Goal: Task Accomplishment & Management: Complete application form

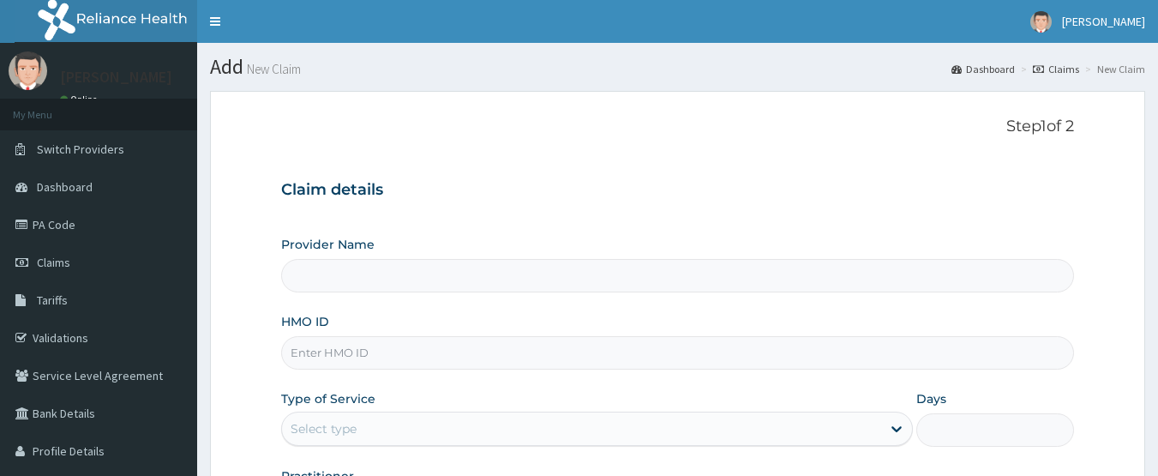
type input "CHIONHospital"
click at [65, 226] on link "PA Code" at bounding box center [98, 225] width 197 height 38
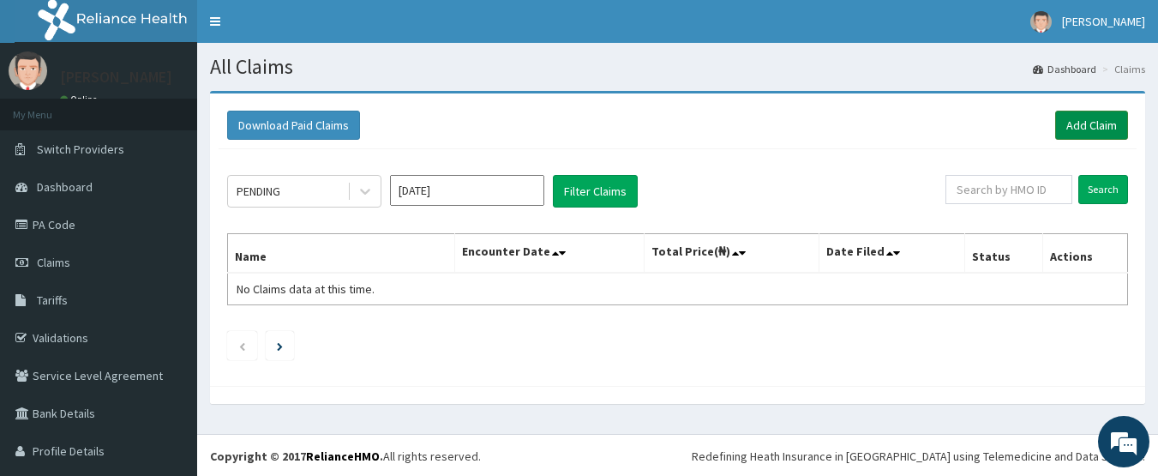
click at [1056, 118] on link "Add Claim" at bounding box center [1092, 125] width 73 height 29
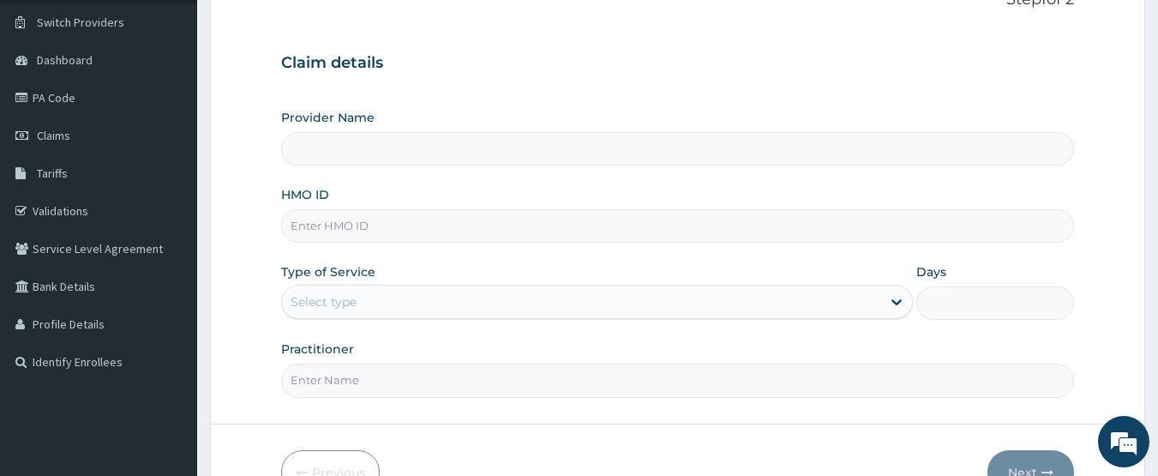
scroll to position [172, 0]
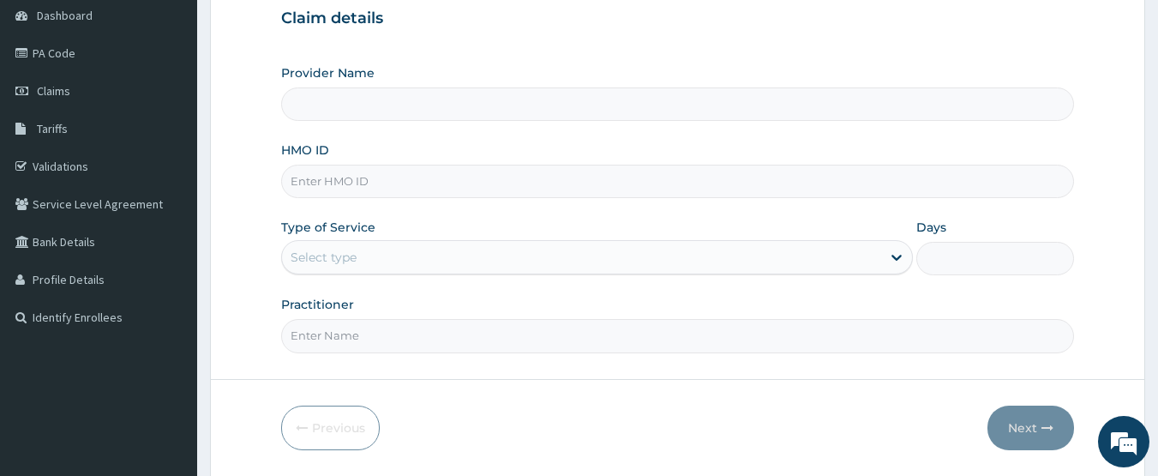
type input "CHIONHospital"
click at [323, 175] on input "HMO ID" at bounding box center [678, 181] width 794 height 33
paste input "GCE/10062/A"
type input "GCE/10062/A"
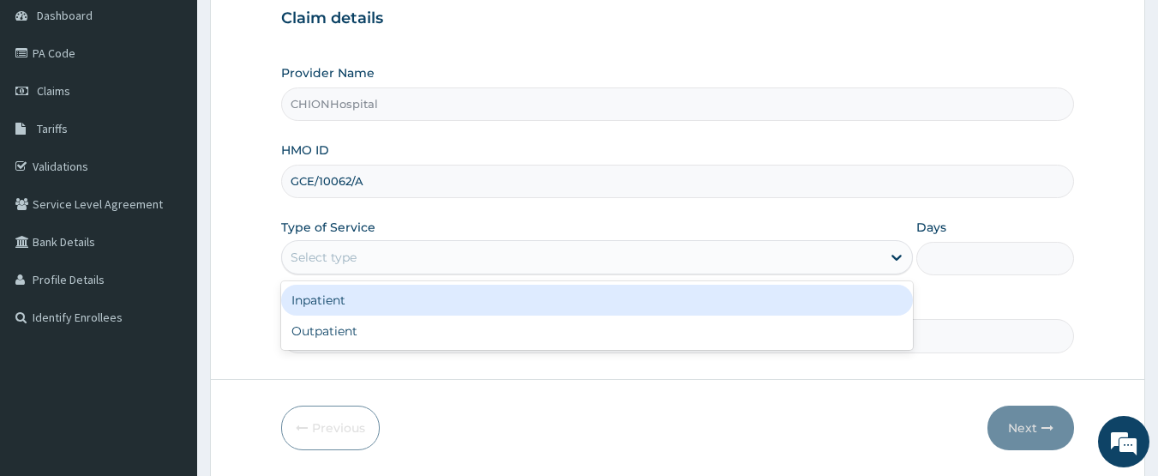
click at [336, 254] on div "Select type" at bounding box center [324, 257] width 66 height 17
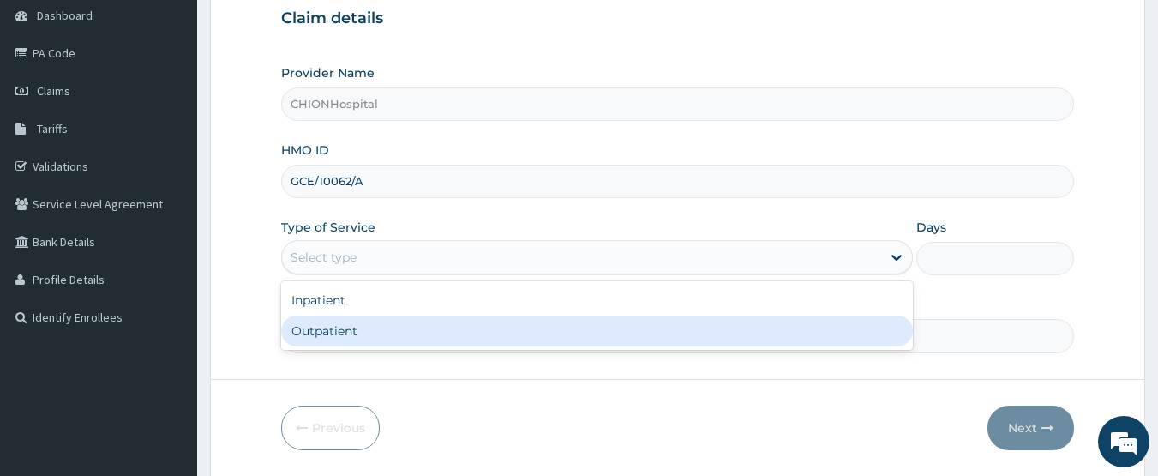
click at [341, 322] on div "Outpatient" at bounding box center [597, 331] width 632 height 31
type input "1"
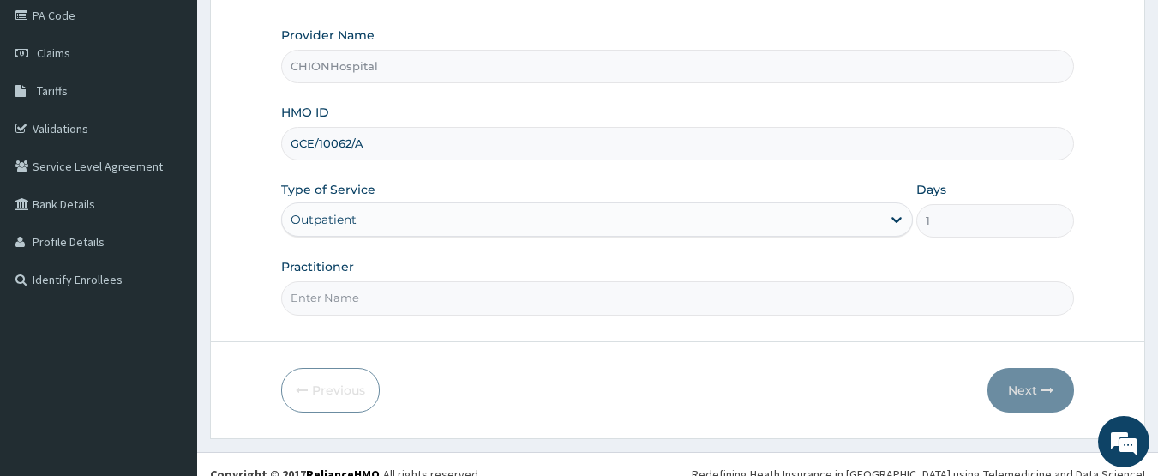
scroll to position [229, 0]
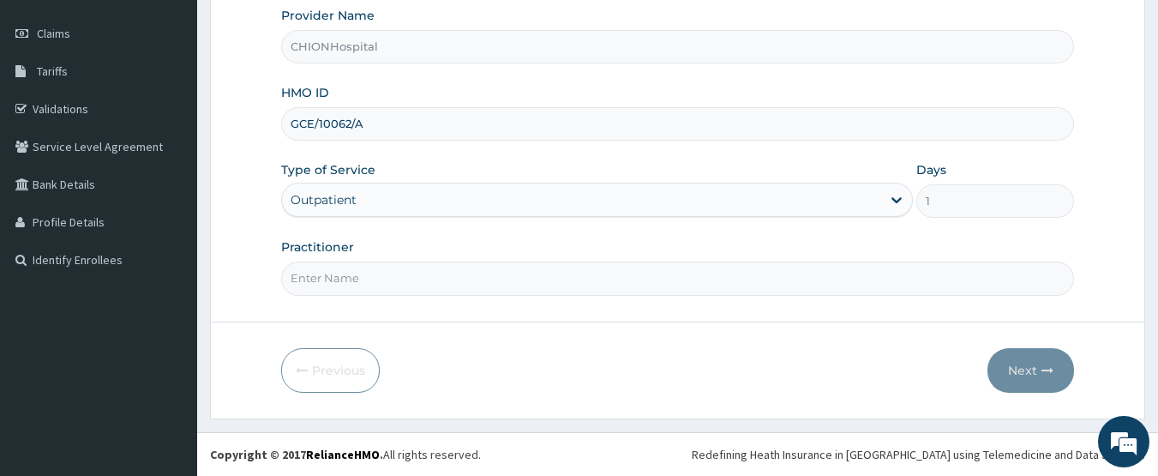
click at [359, 274] on input "Practitioner" at bounding box center [678, 278] width 794 height 33
type input "DR EZE JONAH"
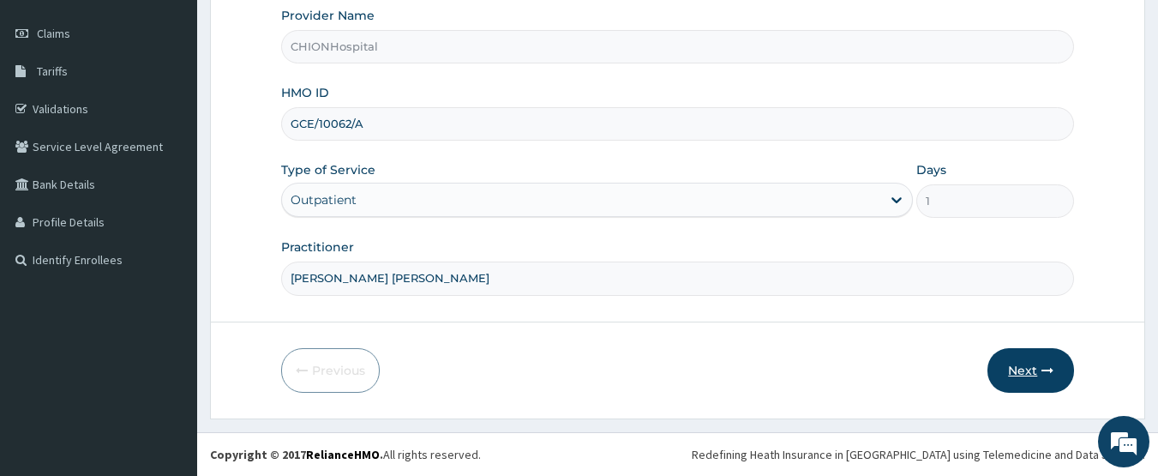
click at [1055, 370] on button "Next" at bounding box center [1031, 370] width 87 height 45
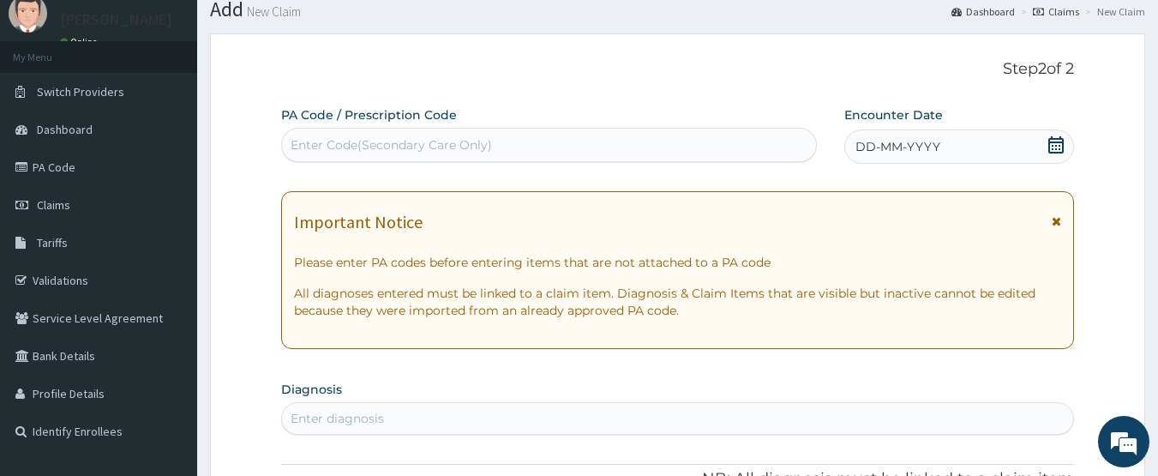
scroll to position [0, 0]
click at [50, 153] on link "PA Code" at bounding box center [98, 167] width 197 height 38
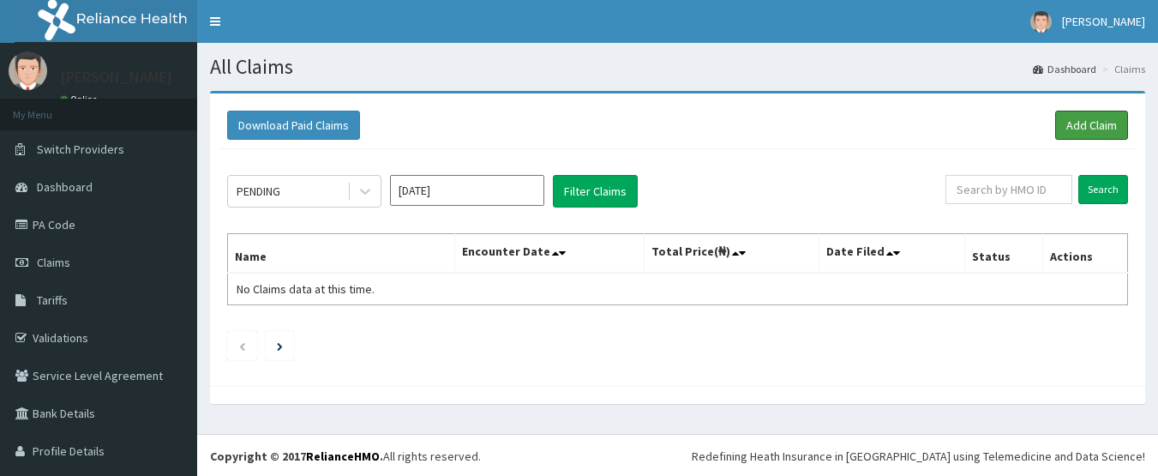
click at [1066, 128] on link "Add Claim" at bounding box center [1092, 125] width 73 height 29
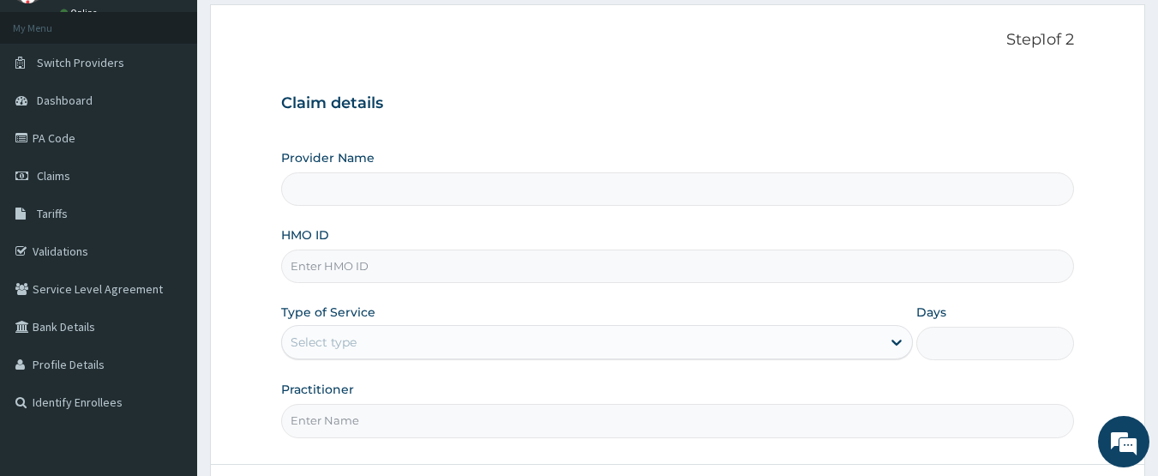
scroll to position [172, 0]
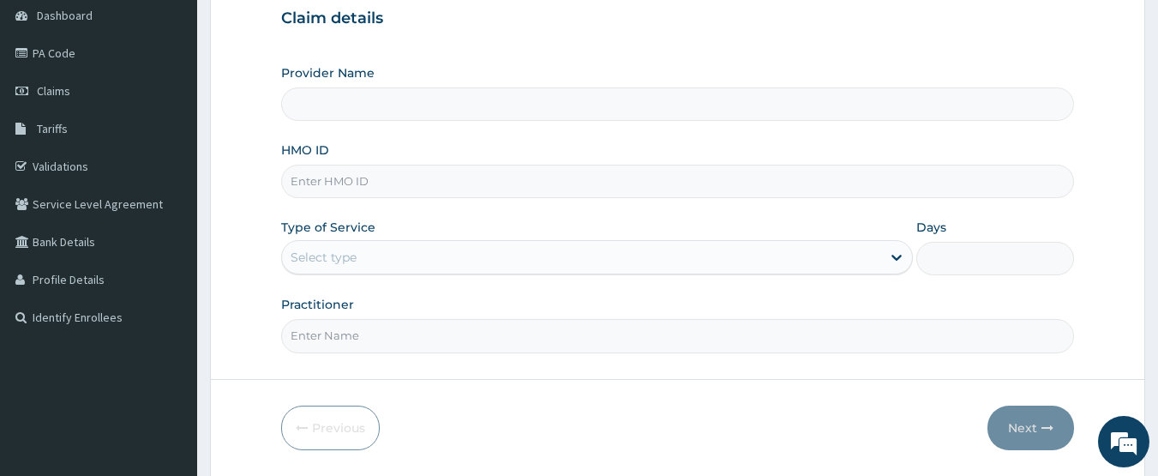
click at [310, 191] on input "HMO ID" at bounding box center [678, 181] width 794 height 33
type input "CHIONHospital"
paste input "GCE/10062/A"
type input "GCE/10062/A"
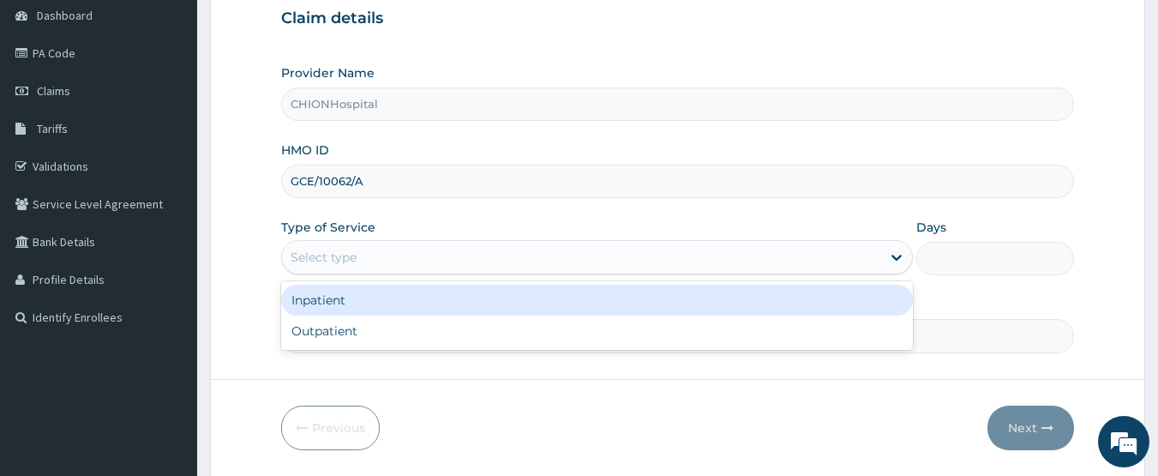
click at [319, 257] on div "Select type" at bounding box center [324, 257] width 66 height 17
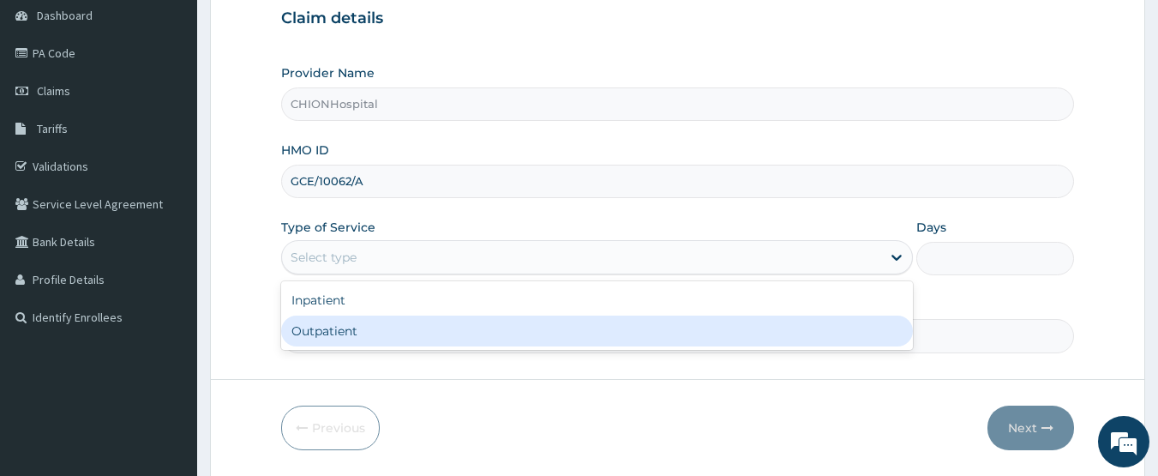
click at [306, 324] on div "Outpatient" at bounding box center [597, 331] width 632 height 31
type input "1"
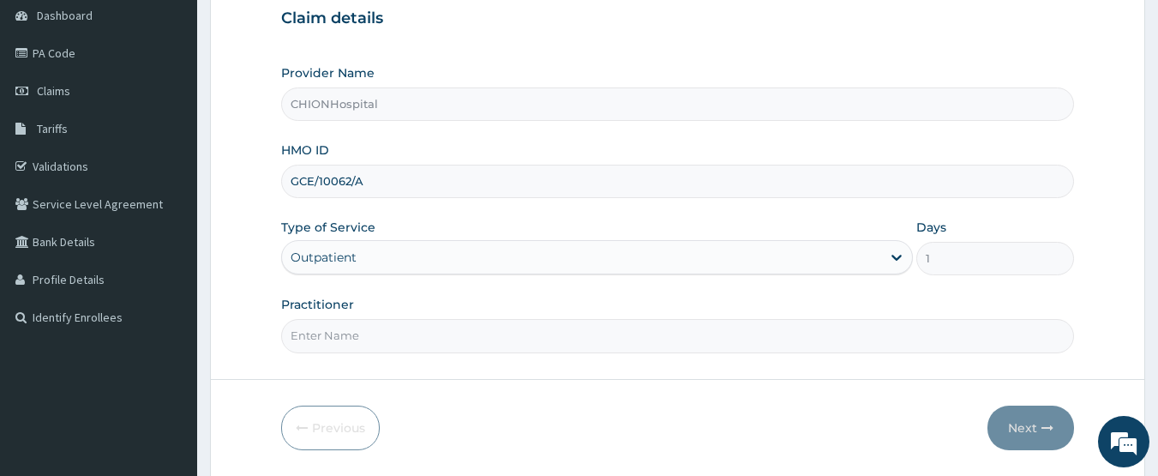
click at [333, 333] on input "Practitioner" at bounding box center [678, 335] width 794 height 33
type input "[PERSON_NAME] [PERSON_NAME]"
click at [1017, 424] on button "Next" at bounding box center [1031, 428] width 87 height 45
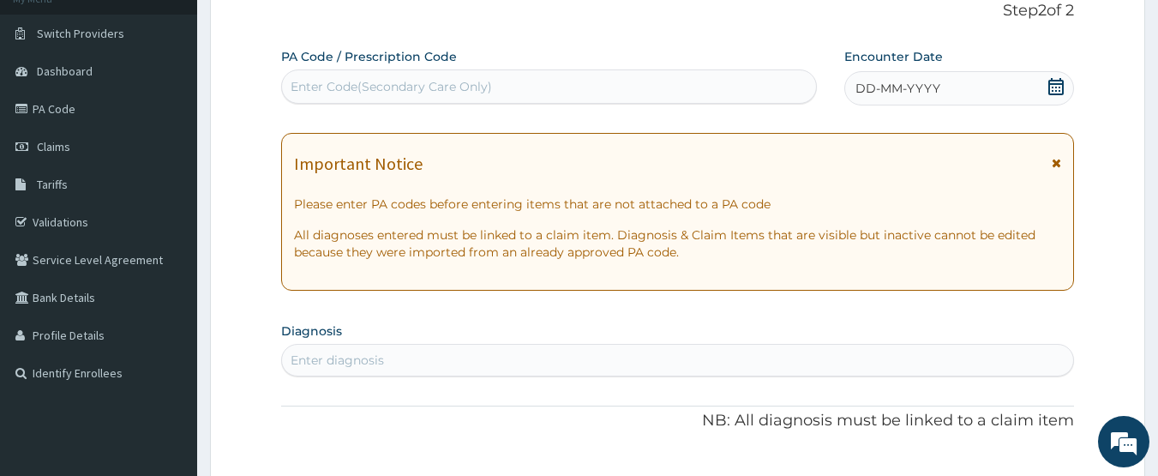
scroll to position [86, 0]
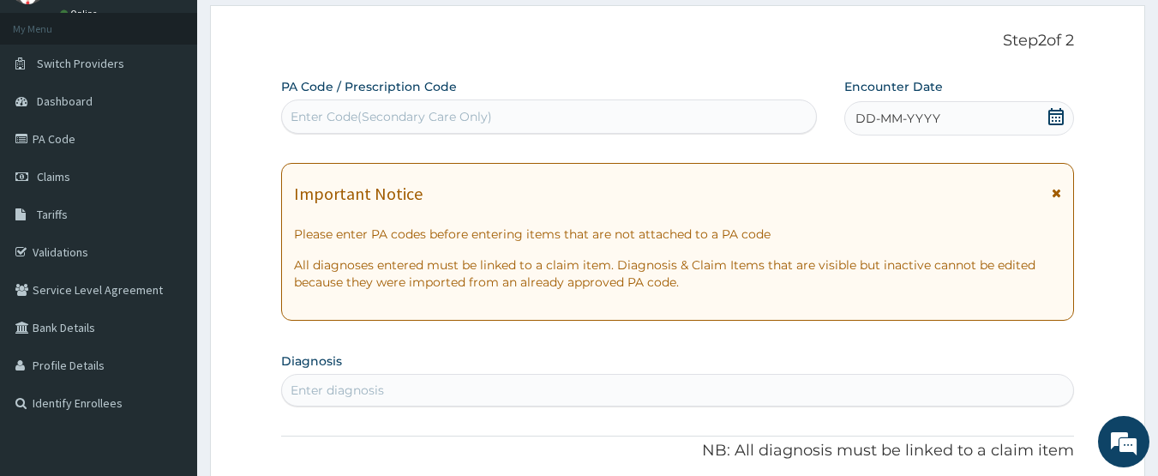
click at [442, 123] on div "Enter Code(Secondary Care Only)" at bounding box center [392, 116] width 202 height 17
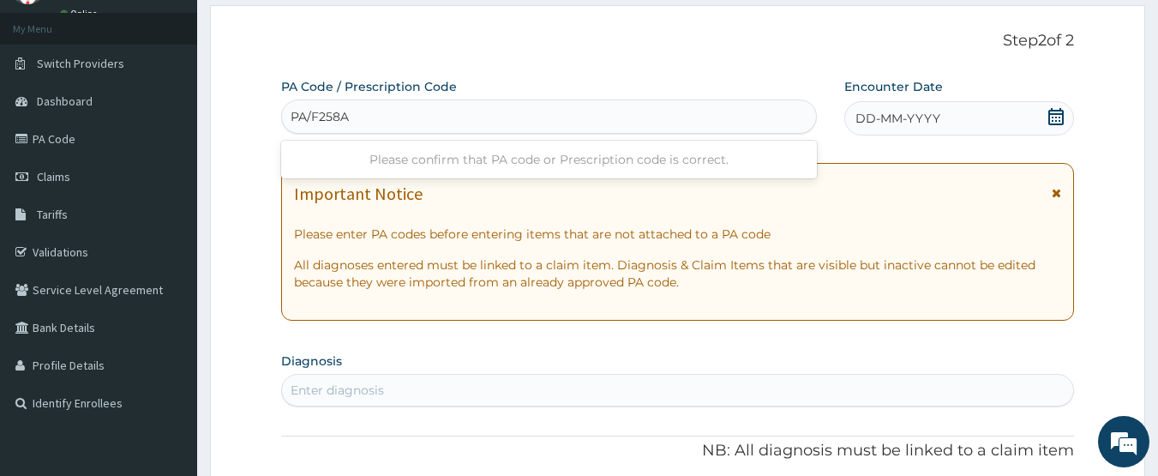
type input "PA/F258A0"
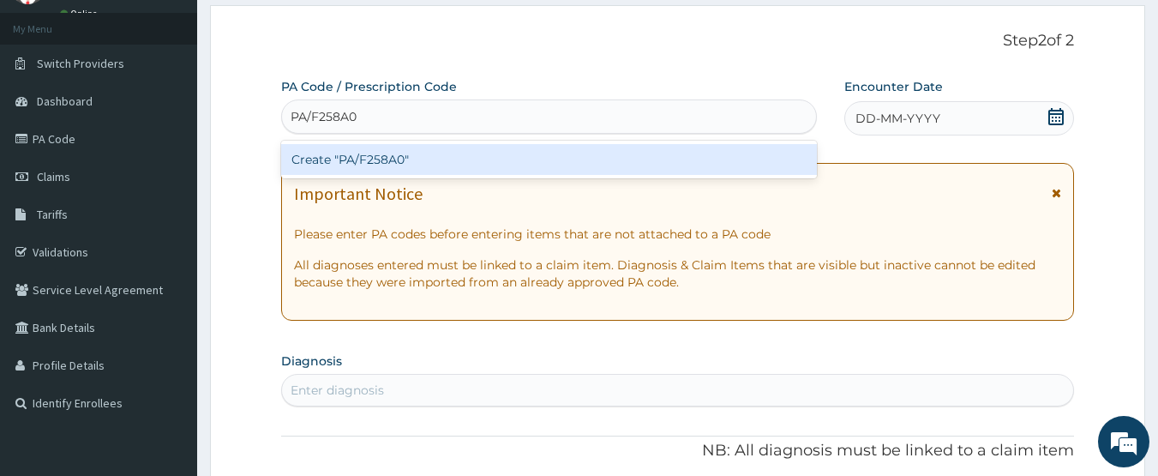
click at [445, 162] on div "Create "PA/F258A0"" at bounding box center [549, 159] width 537 height 31
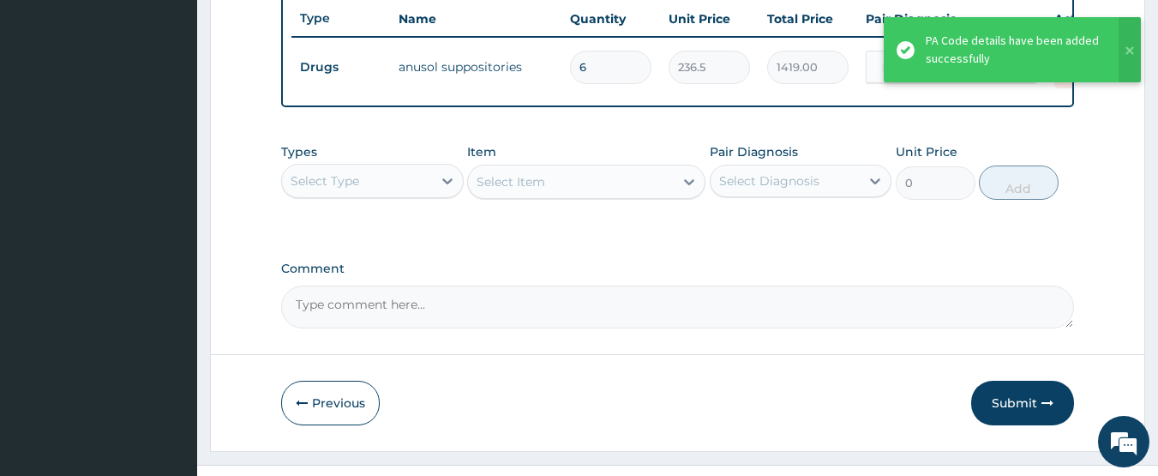
scroll to position [647, 0]
click at [370, 193] on div "Select Type" at bounding box center [357, 179] width 150 height 27
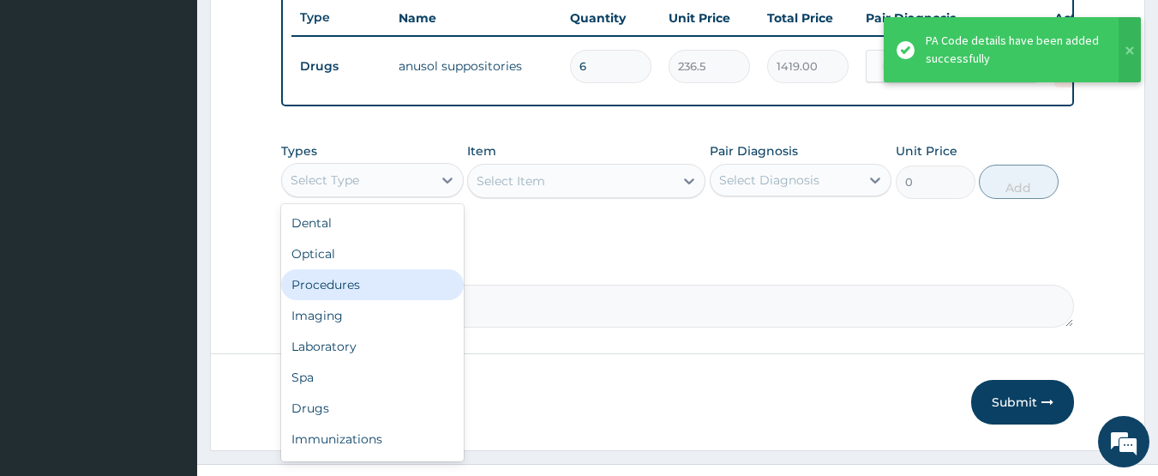
click at [322, 299] on div "Procedures" at bounding box center [372, 284] width 183 height 31
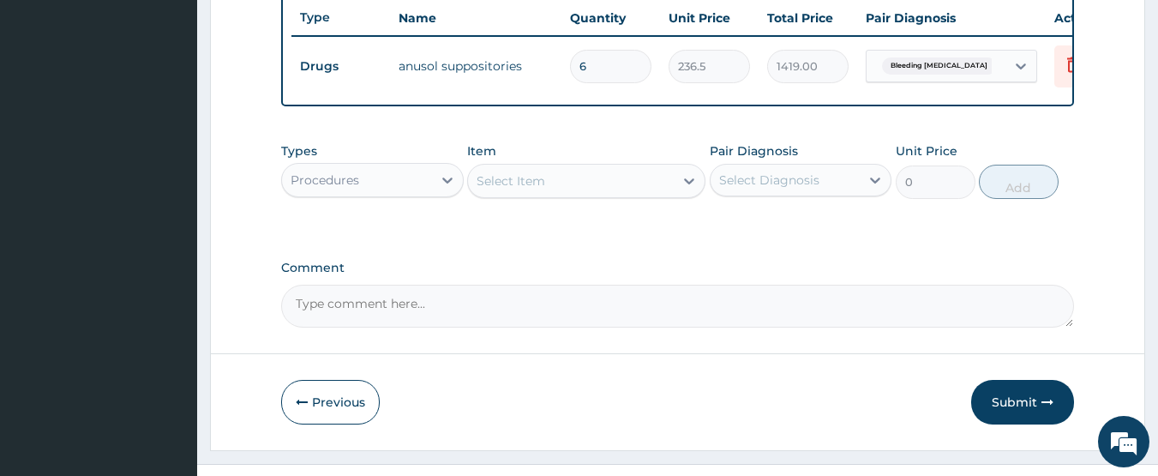
click at [581, 195] on div "Select Item" at bounding box center [571, 180] width 206 height 27
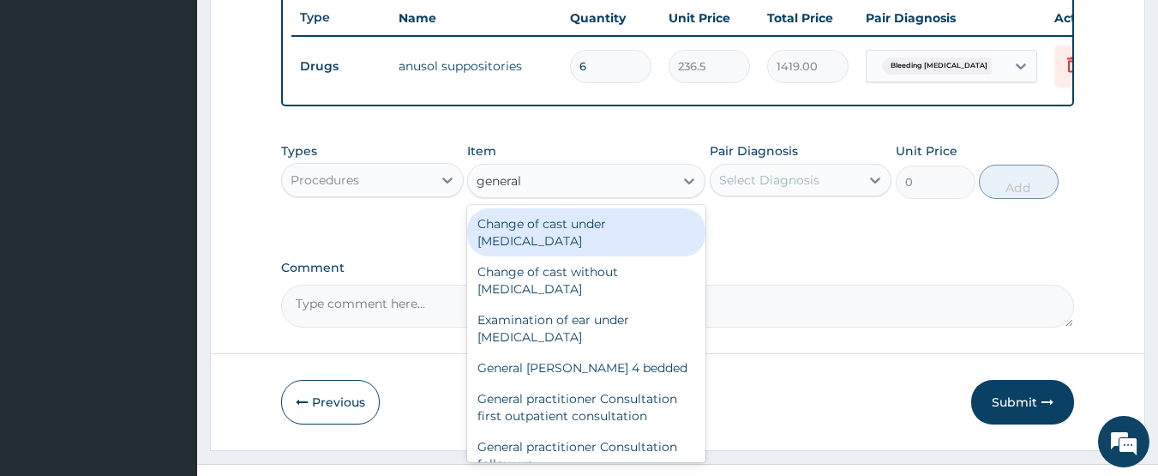
type input "general p"
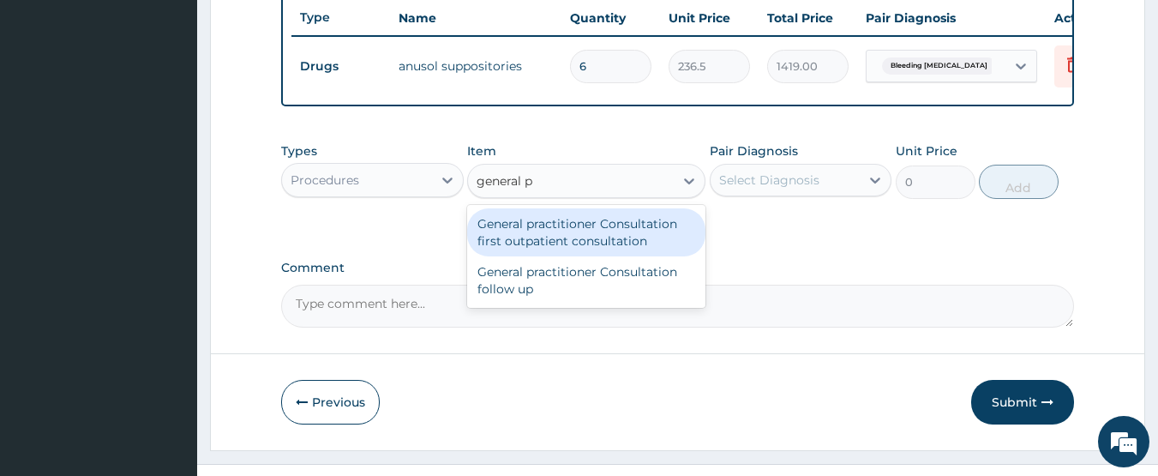
click at [601, 238] on div "General practitioner Consultation first outpatient consultation" at bounding box center [586, 232] width 238 height 48
type input "3547.5"
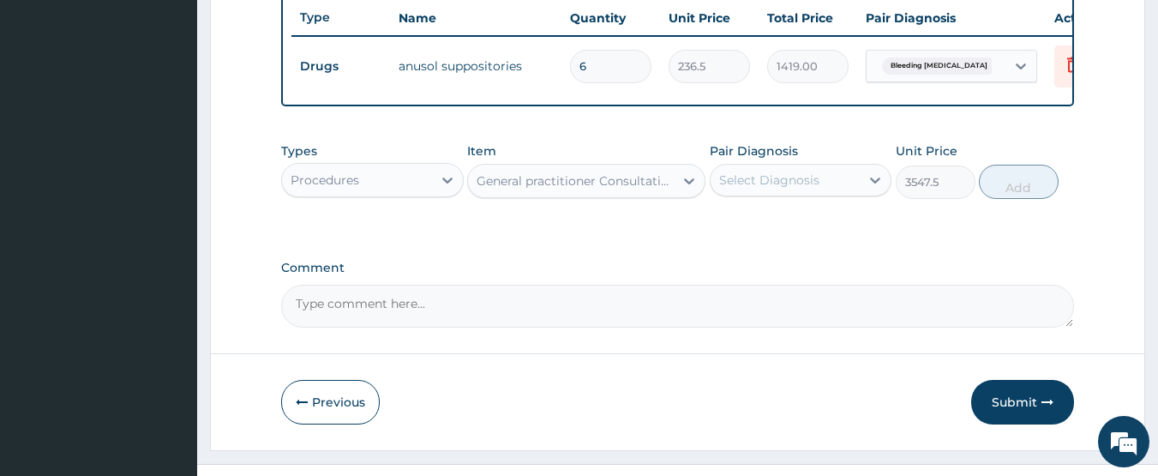
click at [753, 189] on div "Select Diagnosis" at bounding box center [769, 180] width 100 height 17
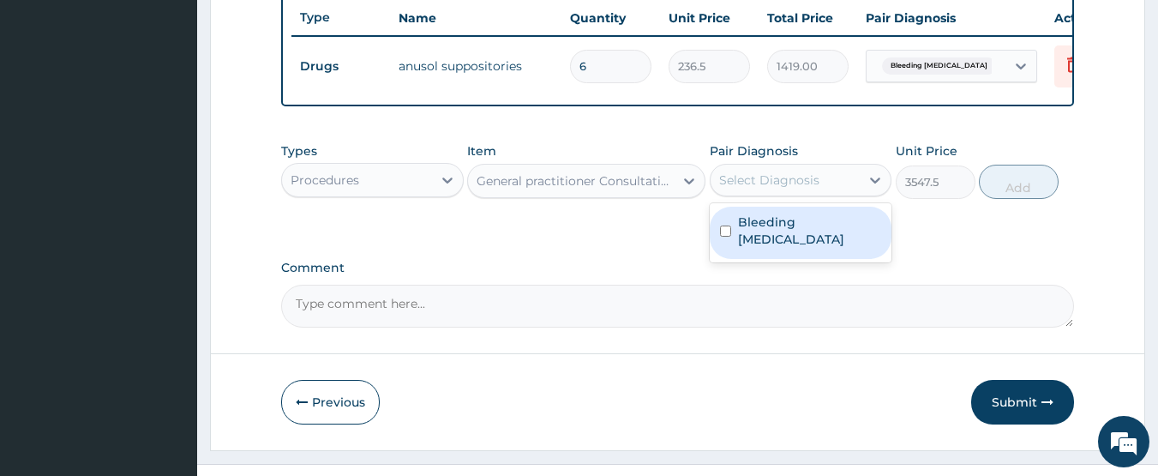
click at [755, 236] on label "Bleeding hemorrhoids" at bounding box center [810, 231] width 144 height 34
checkbox input "true"
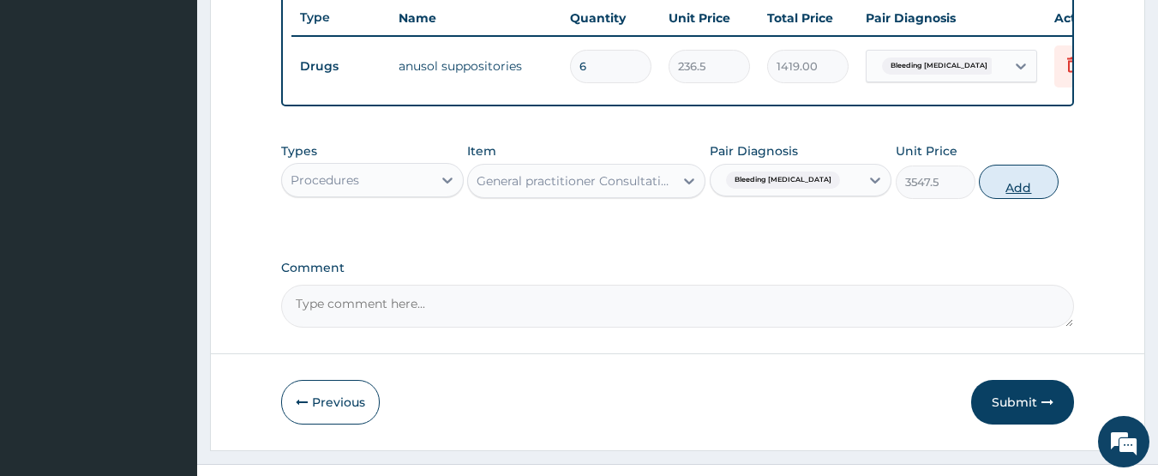
click at [1029, 197] on button "Add" at bounding box center [1019, 182] width 80 height 34
type input "0"
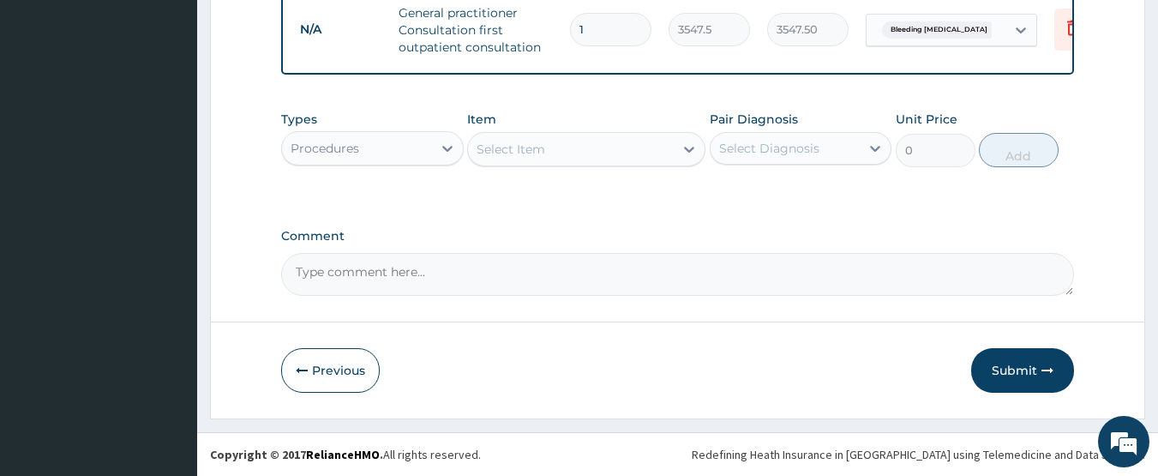
click at [1032, 376] on button "Submit" at bounding box center [1023, 370] width 103 height 45
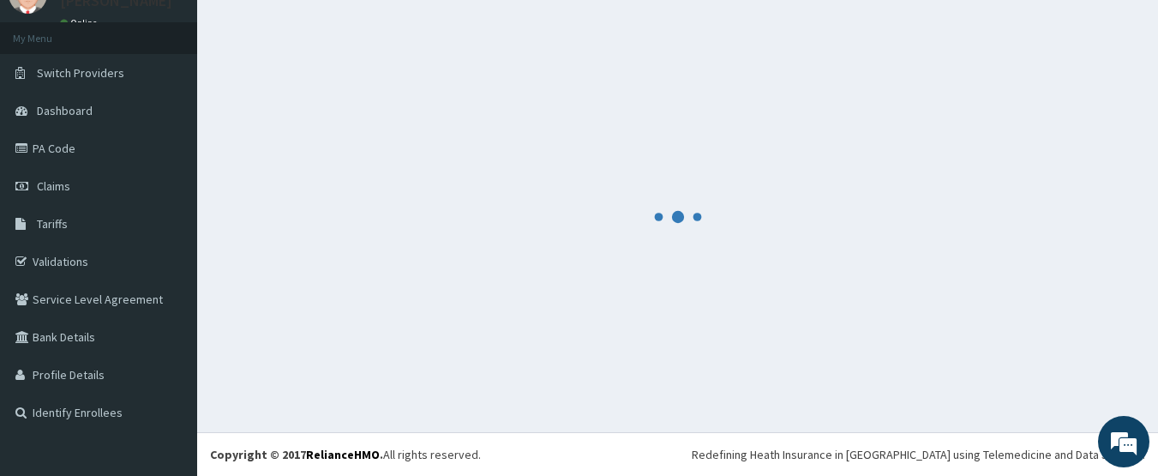
scroll to position [761, 0]
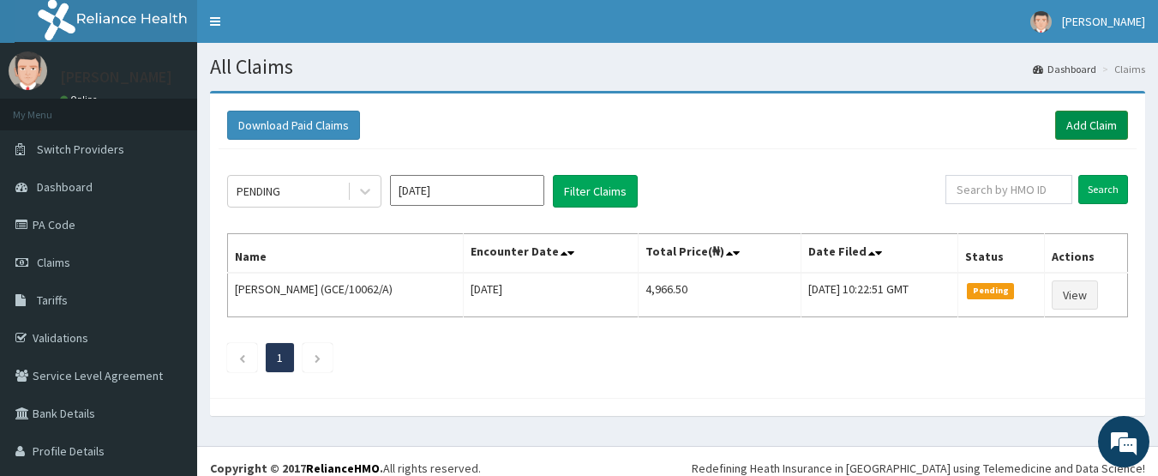
click at [1056, 116] on link "Add Claim" at bounding box center [1092, 125] width 73 height 29
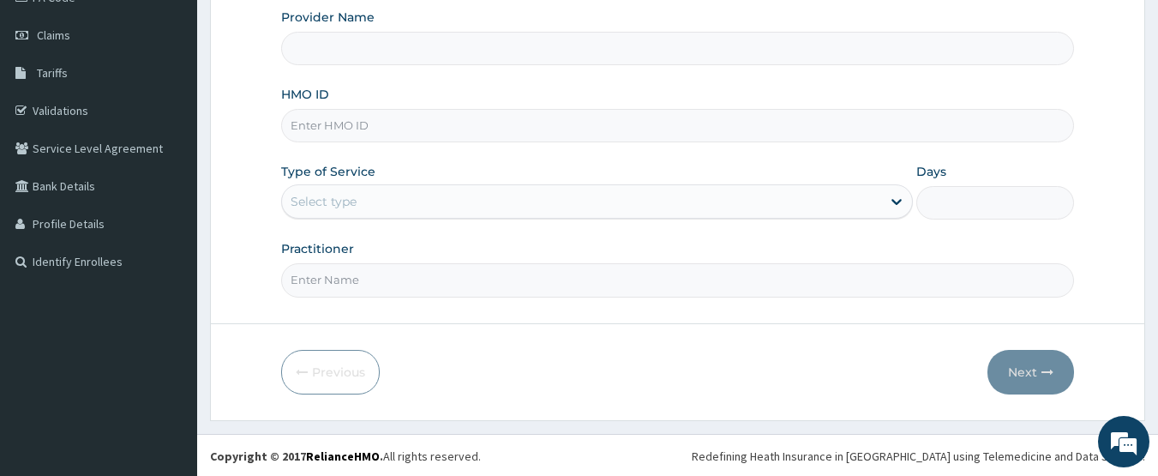
scroll to position [229, 0]
type input "CHIONHospital"
click at [353, 123] on input "HMO ID" at bounding box center [678, 123] width 794 height 33
type input "RMO/10030/A"
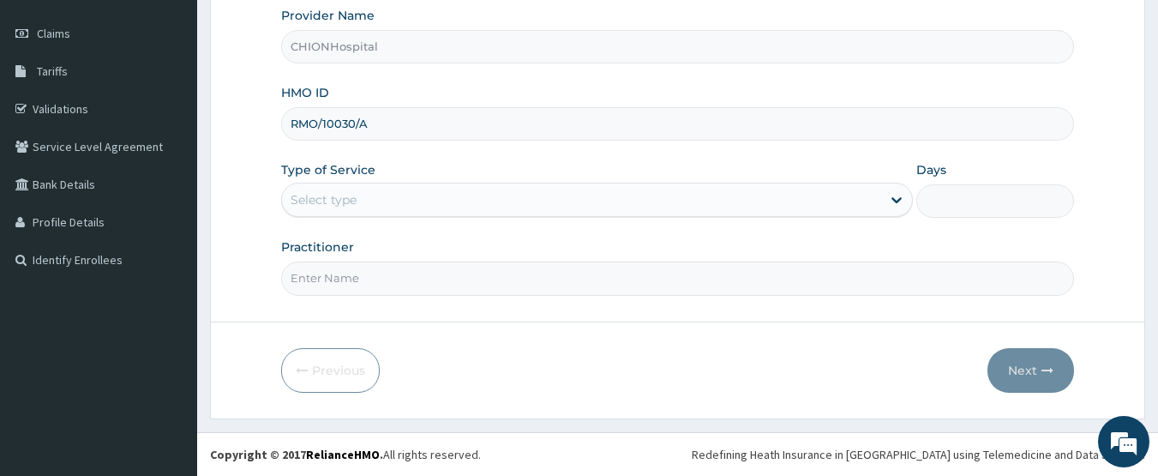
click at [346, 196] on div "Select type" at bounding box center [324, 199] width 66 height 17
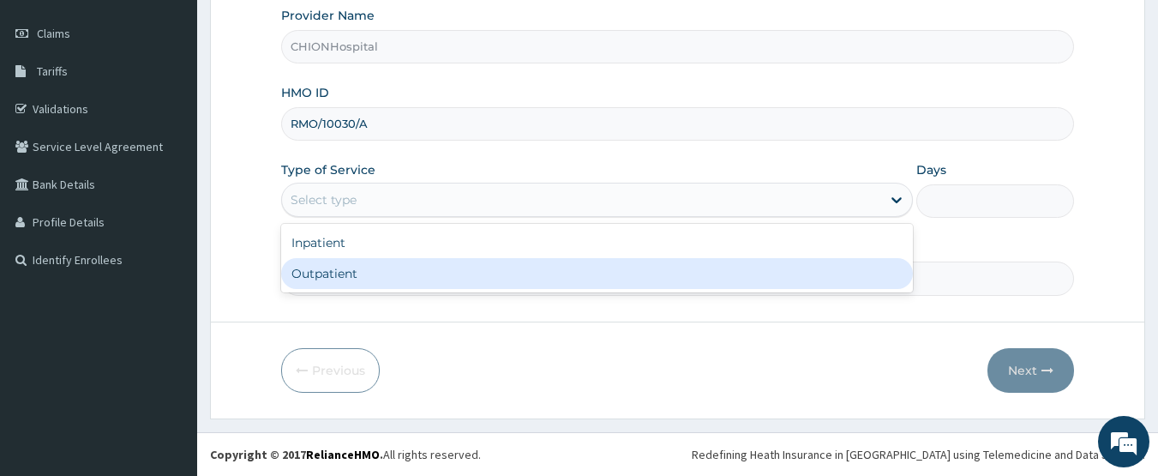
click at [351, 270] on div "Outpatient" at bounding box center [597, 273] width 632 height 31
type input "1"
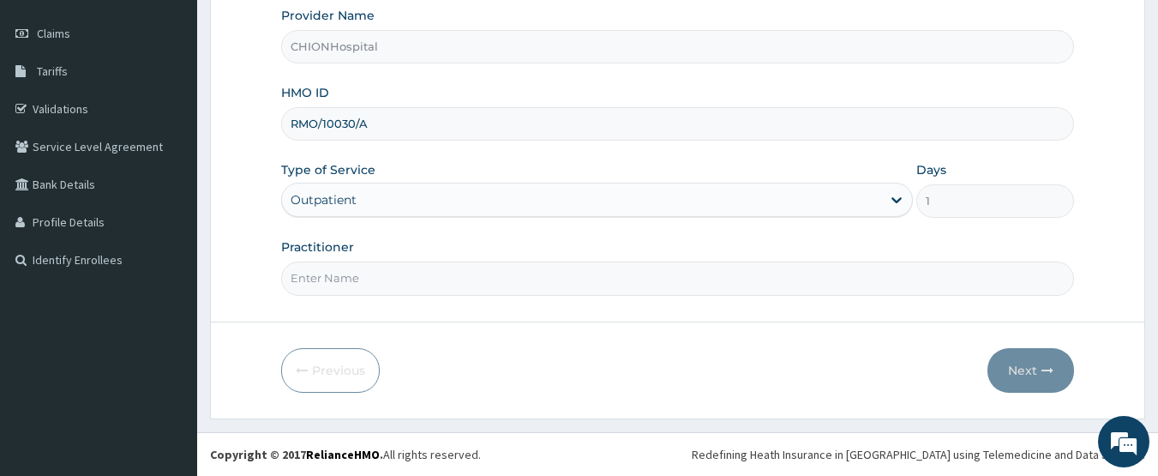
click at [352, 278] on input "Practitioner" at bounding box center [678, 278] width 794 height 33
type input "[PERSON_NAME] [PERSON_NAME]"
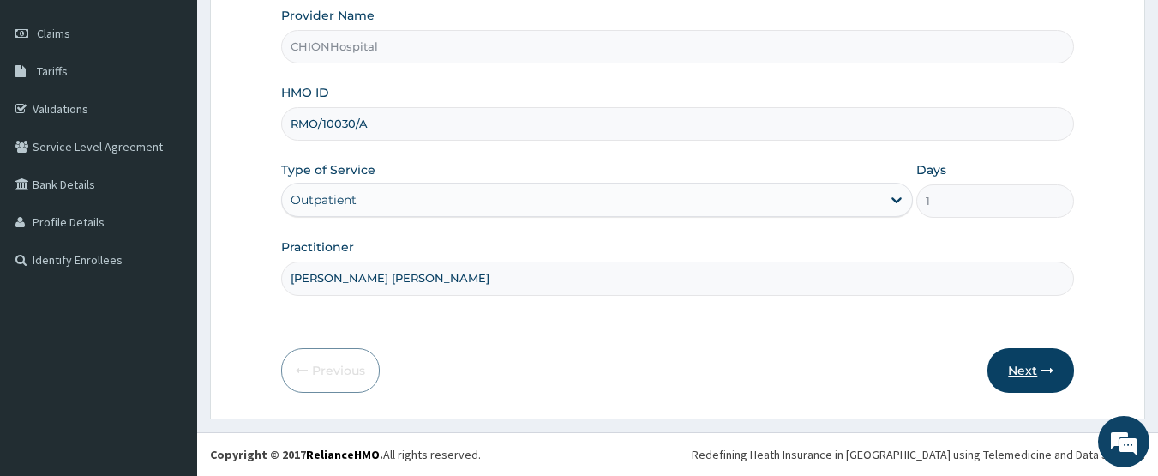
click at [1018, 366] on button "Next" at bounding box center [1031, 370] width 87 height 45
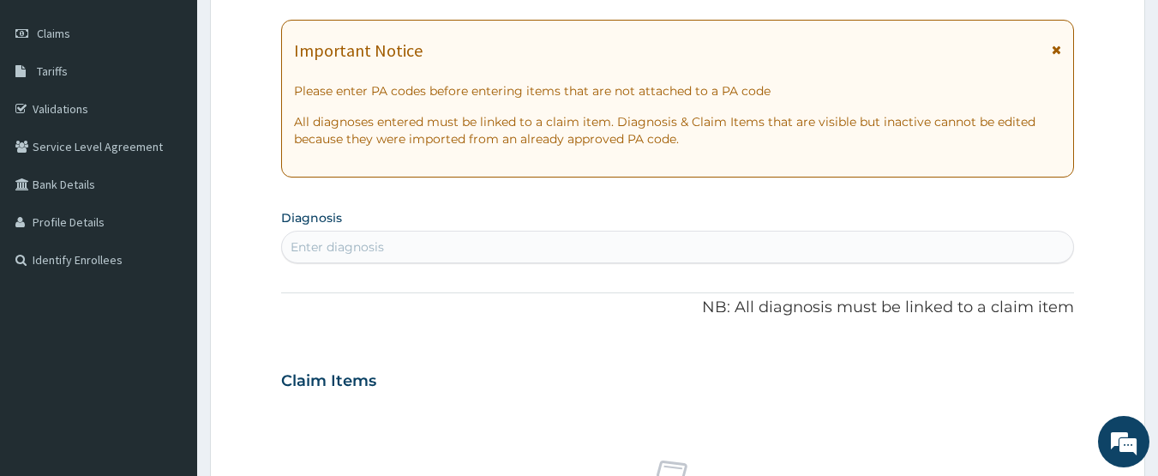
scroll to position [143, 0]
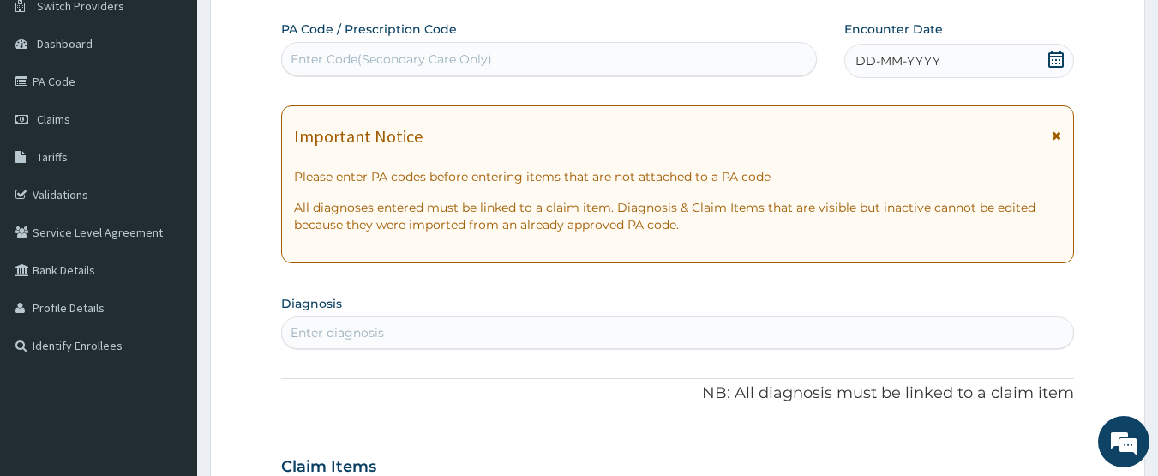
click at [399, 67] on div "Enter Code(Secondary Care Only)" at bounding box center [392, 59] width 202 height 17
type input "PA/D126FE"
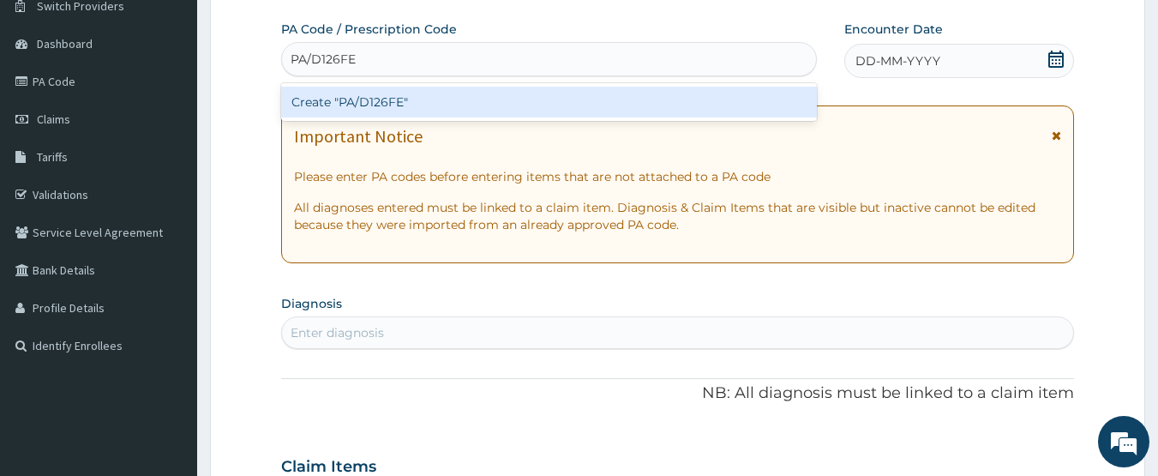
click at [380, 100] on div "Create "PA/D126FE"" at bounding box center [549, 102] width 537 height 31
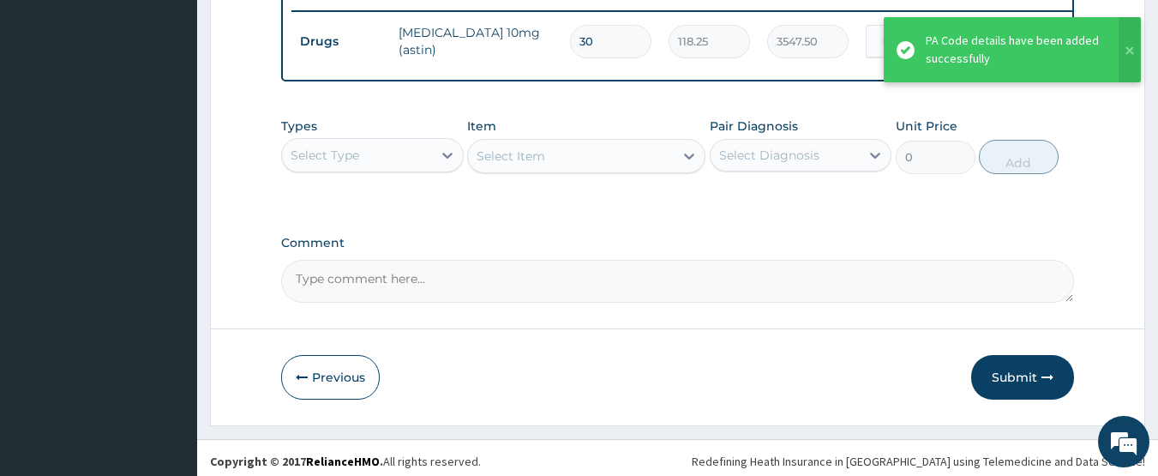
scroll to position [692, 0]
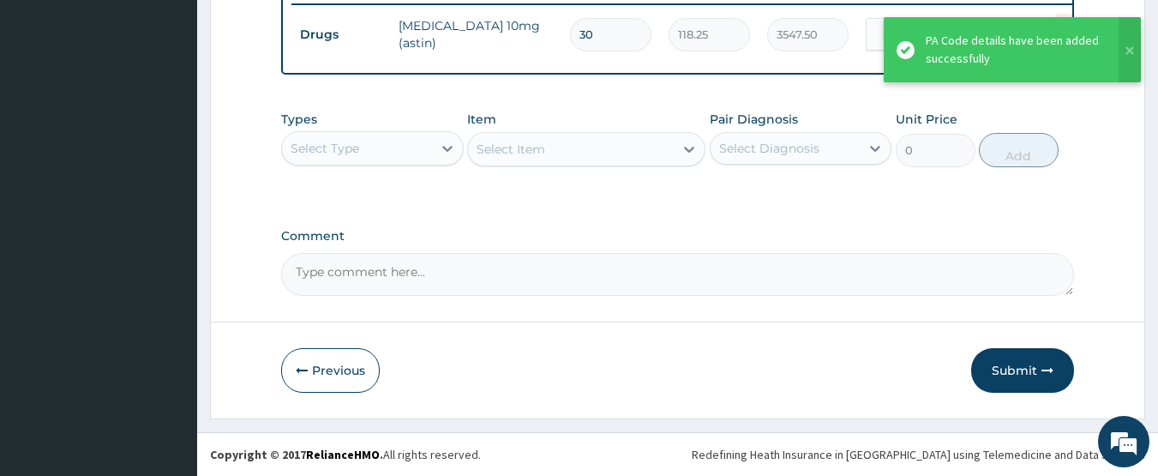
click at [336, 147] on div "Select Type" at bounding box center [325, 148] width 69 height 17
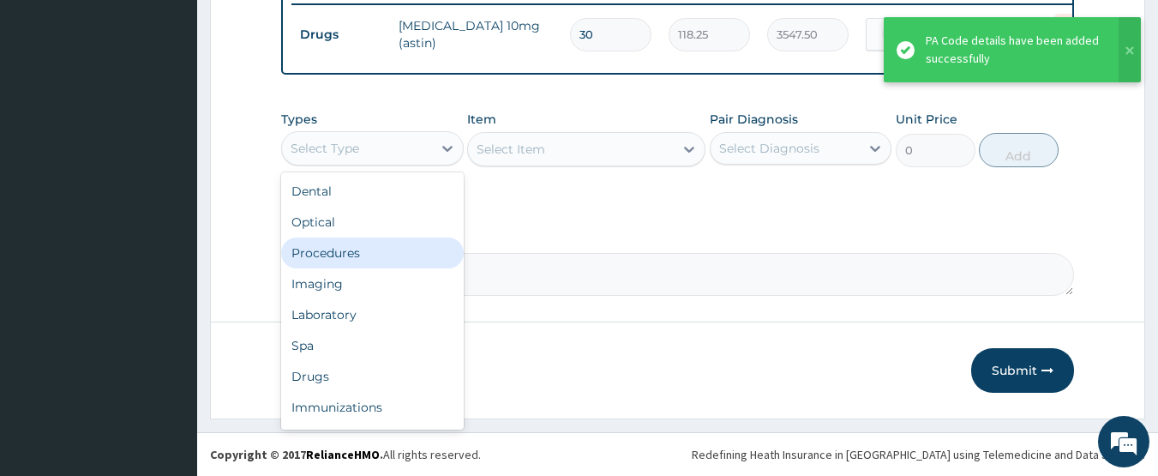
click at [329, 257] on div "Procedures" at bounding box center [372, 253] width 183 height 31
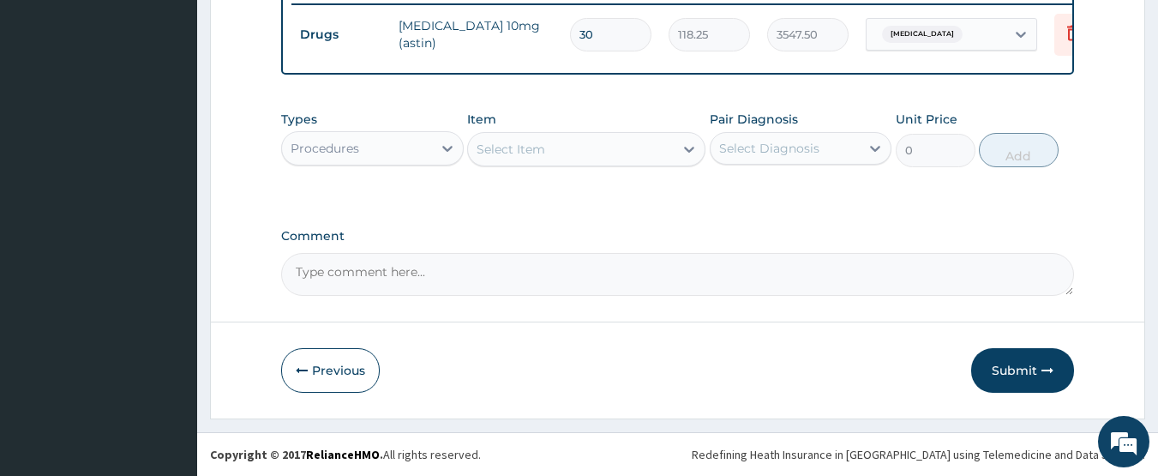
click at [583, 150] on div "Select Item" at bounding box center [571, 148] width 206 height 27
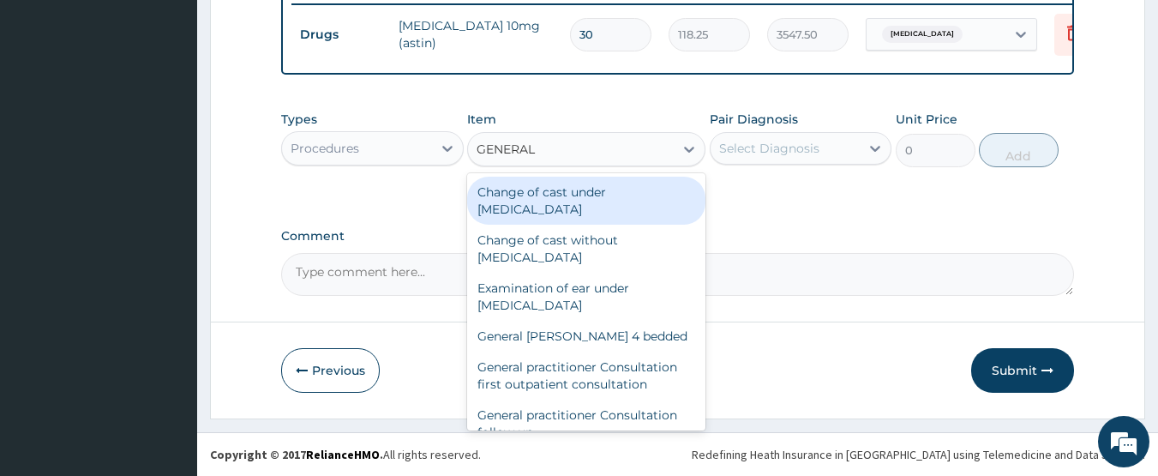
type input "GENERAL P"
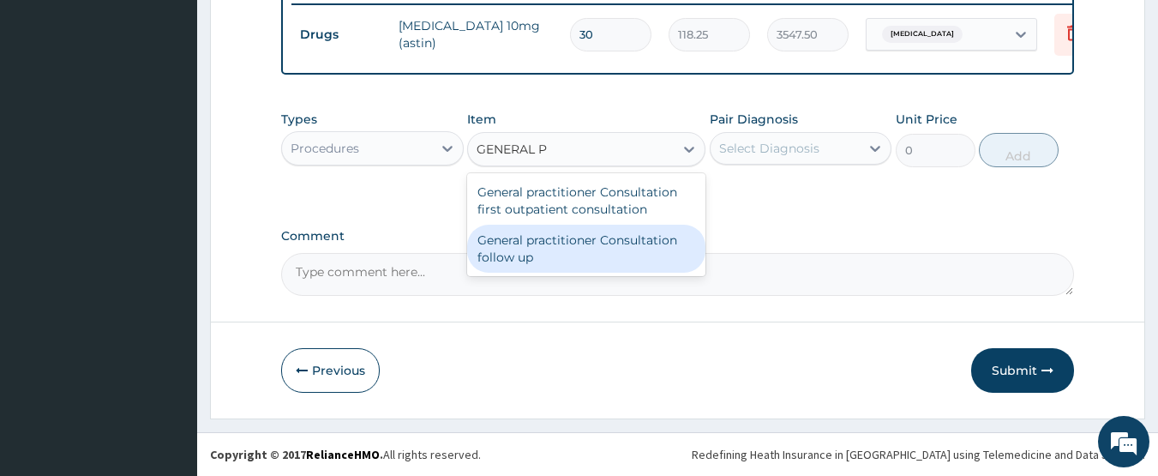
click at [588, 242] on div "General practitioner Consultation follow up" at bounding box center [586, 249] width 238 height 48
type input "2365"
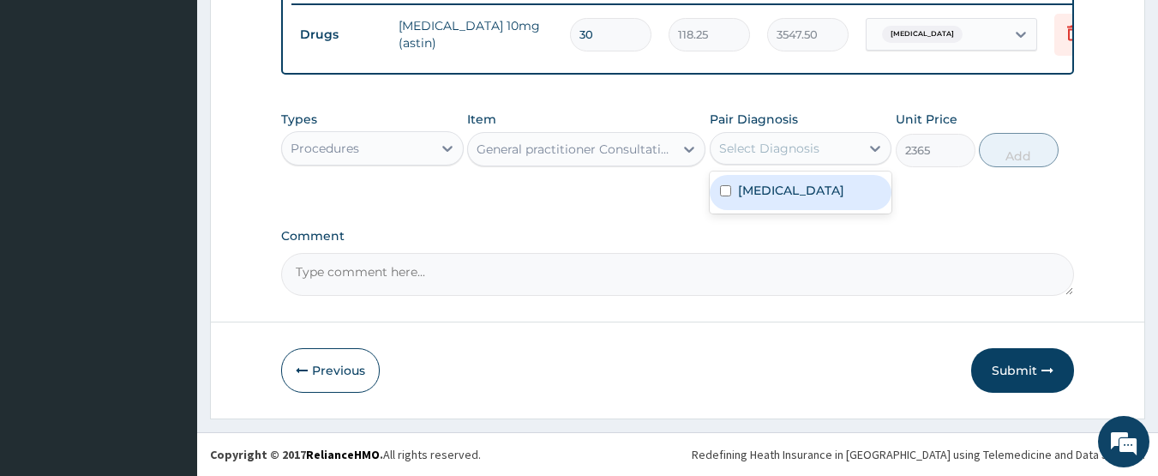
click at [741, 153] on div "Select Diagnosis" at bounding box center [769, 148] width 100 height 17
click at [748, 186] on label "[MEDICAL_DATA]" at bounding box center [791, 190] width 106 height 17
checkbox input "true"
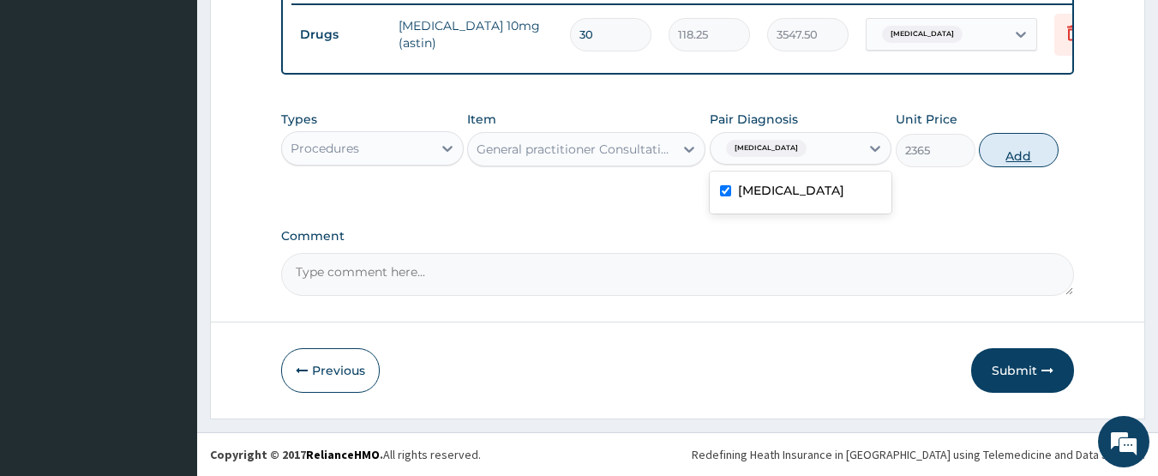
click at [1023, 146] on button "Add" at bounding box center [1019, 150] width 80 height 34
type input "0"
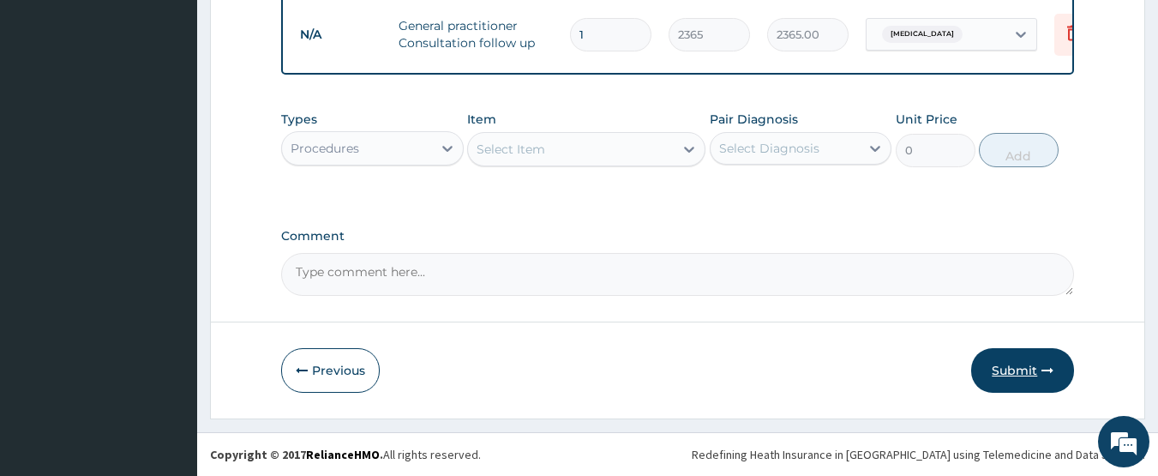
click at [1002, 364] on button "Submit" at bounding box center [1023, 370] width 103 height 45
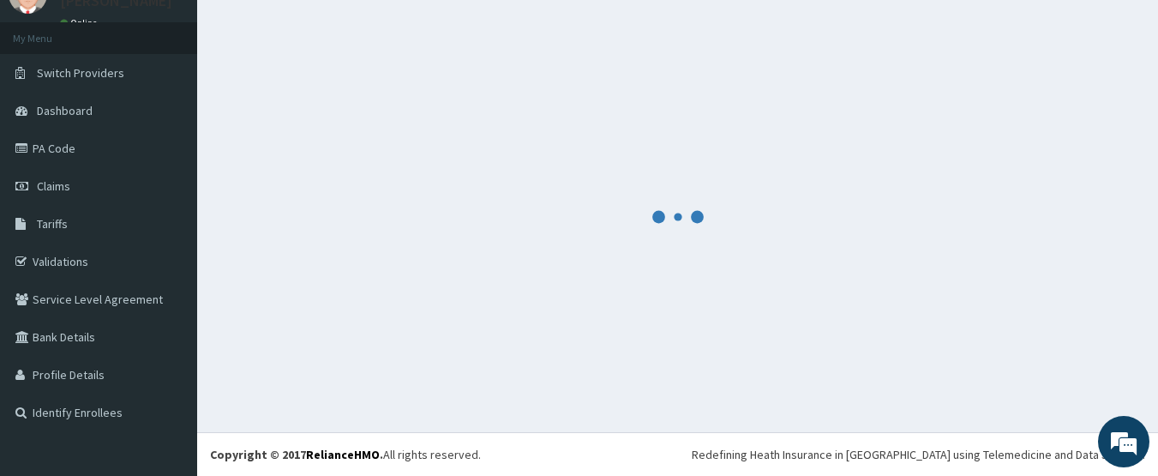
scroll to position [76, 0]
